Goal: Task Accomplishment & Management: Use online tool/utility

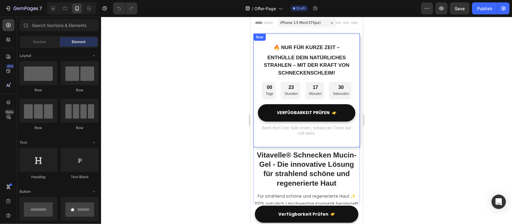
drag, startPoint x: 346, startPoint y: 145, endPoint x: 339, endPoint y: 149, distance: 8.1
click at [346, 145] on div "🔥 Nur für kurze Zeit – Text block Enthülle Dein Natürliches Strahlen – mit der …" at bounding box center [306, 90] width 107 height 114
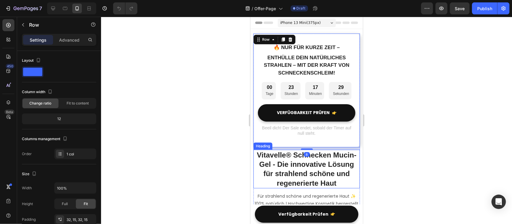
click at [311, 152] on h2 "Vitavelle® Schnecken Mucin-Gel - Die innovative Lösung für strahlend schöne und…" at bounding box center [306, 169] width 107 height 39
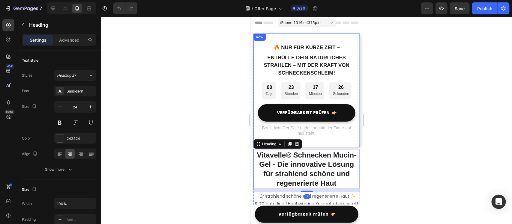
click at [313, 142] on div "🔥 Nur für kurze Zeit – Text block Enthülle Dein Natürliches Strahlen – mit der …" at bounding box center [306, 90] width 107 height 114
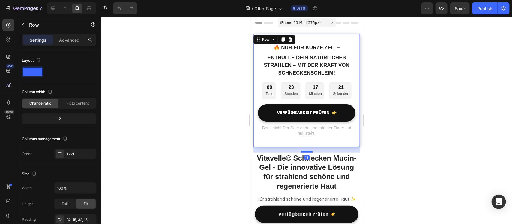
drag, startPoint x: 307, startPoint y: 149, endPoint x: 308, endPoint y: 152, distance: 3.1
click at [308, 152] on div at bounding box center [307, 152] width 12 height 2
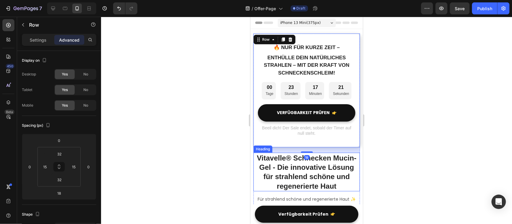
click at [323, 176] on h2 "Vitavelle® Schnecken Mucin-Gel - Die innovative Lösung für strahlend schöne und…" at bounding box center [306, 172] width 107 height 39
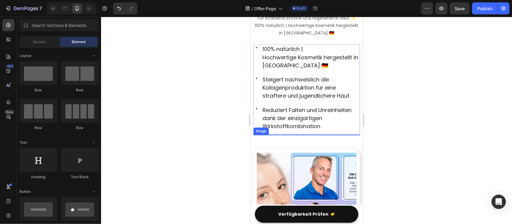
scroll to position [107, 0]
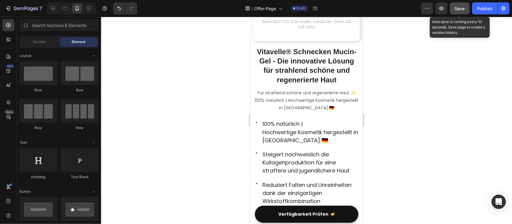
click at [459, 6] on span "Save" at bounding box center [460, 8] width 10 height 5
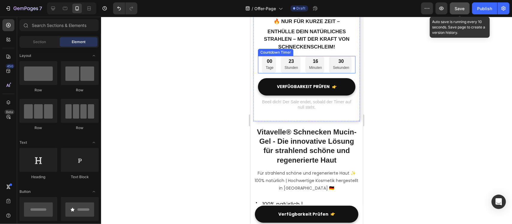
scroll to position [38, 0]
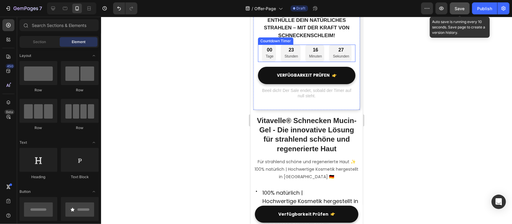
click at [268, 51] on div "00" at bounding box center [270, 50] width 8 height 6
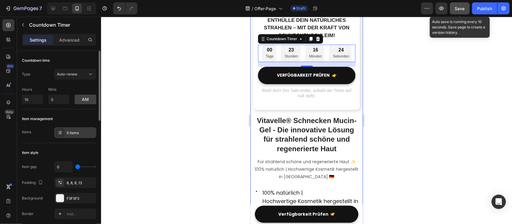
click at [71, 136] on div "5 items" at bounding box center [75, 133] width 42 height 11
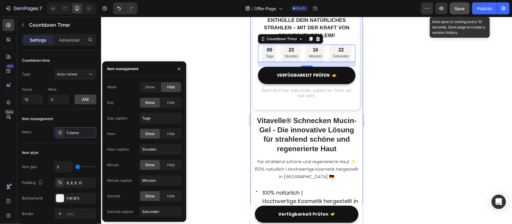
click at [132, 114] on div "Day caption Tage" at bounding box center [144, 118] width 74 height 11
click at [44, 126] on div "Item management Items 5 items" at bounding box center [59, 127] width 74 height 34
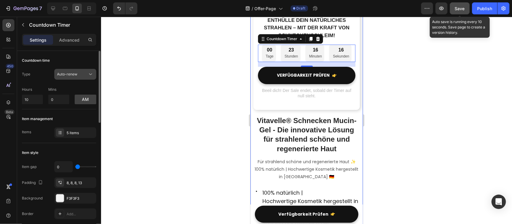
click at [77, 69] on button "Auto-renew" at bounding box center [75, 74] width 42 height 11
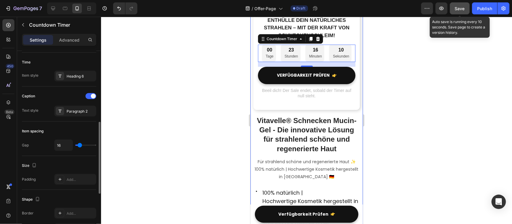
scroll to position [225, 0]
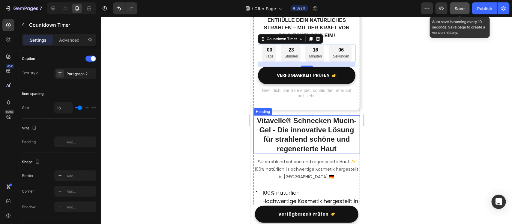
click at [292, 142] on h2 "Vitavelle® Schnecken Mucin-Gel - Die innovative Lösung für strahlend schöne und…" at bounding box center [306, 134] width 107 height 39
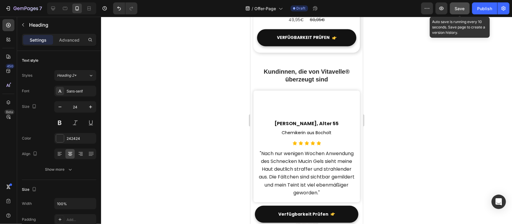
scroll to position [638, 0]
